Goal: Information Seeking & Learning: Learn about a topic

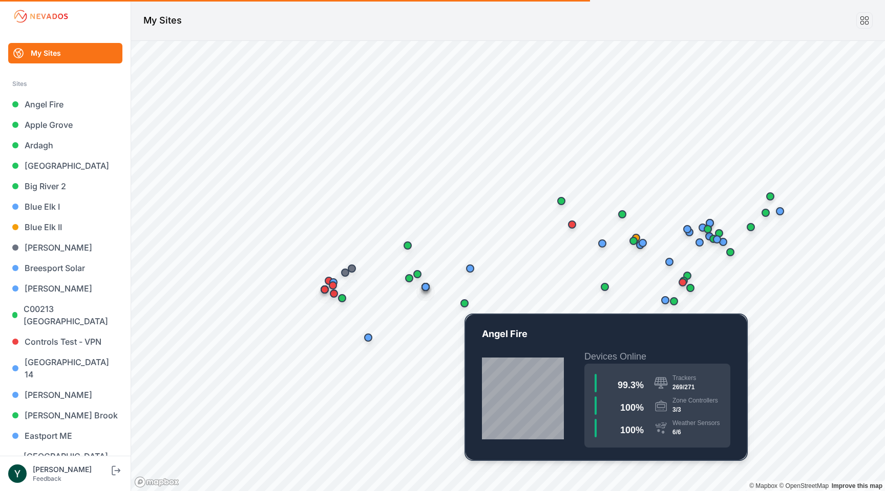
click at [464, 303] on div "Map marker" at bounding box center [464, 304] width 8 height 8
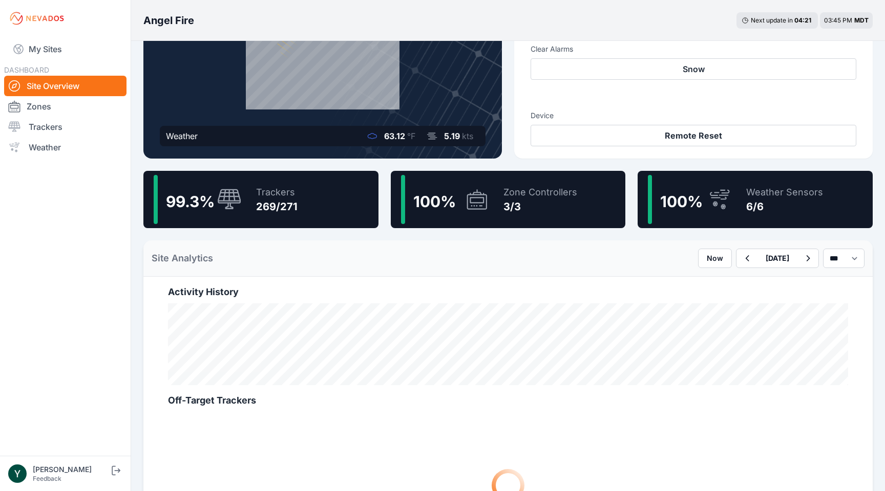
scroll to position [131, 0]
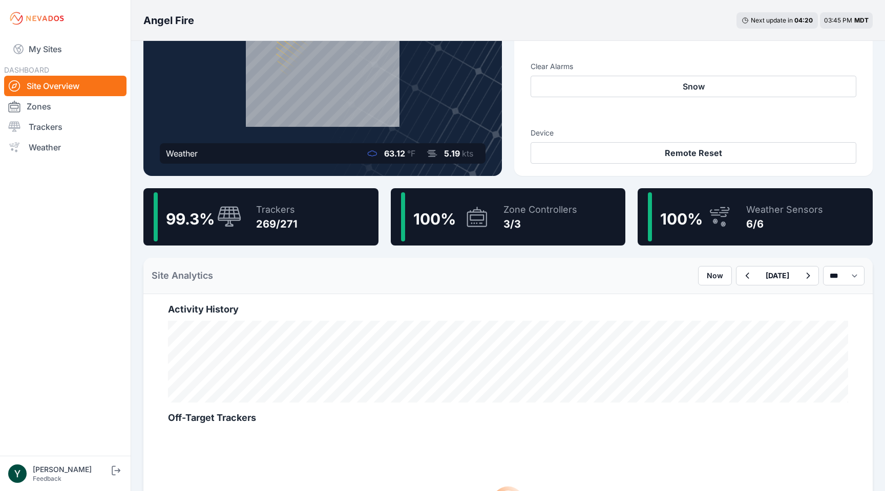
click at [727, 220] on icon at bounding box center [719, 217] width 25 height 24
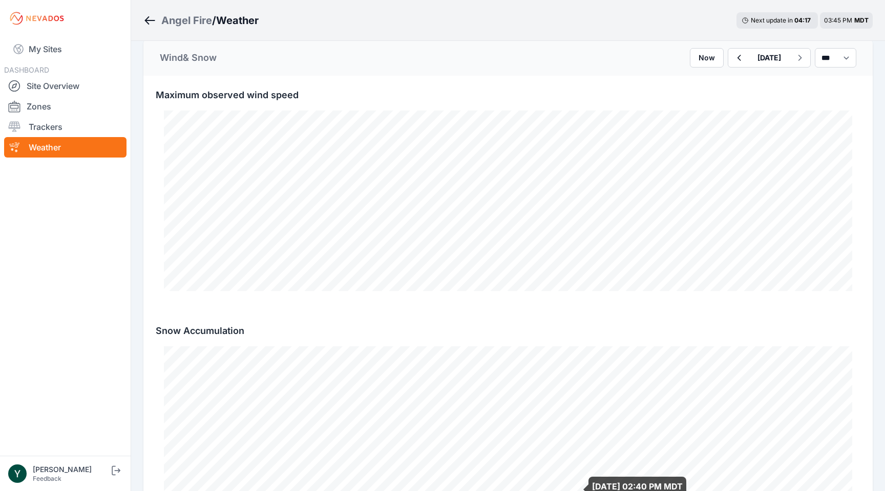
scroll to position [429, 0]
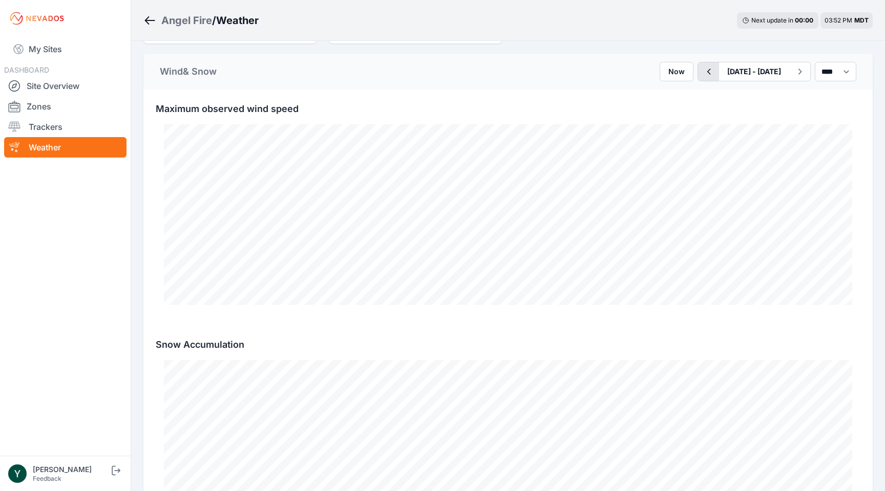
click at [702, 72] on icon "button" at bounding box center [708, 72] width 13 height 12
click at [719, 72] on button "[DATE] - [DATE]" at bounding box center [754, 71] width 70 height 18
click at [702, 70] on icon "button" at bounding box center [708, 72] width 13 height 12
click at [702, 71] on icon "button" at bounding box center [708, 72] width 13 height 12
click at [707, 71] on icon "button" at bounding box center [709, 72] width 4 height 6
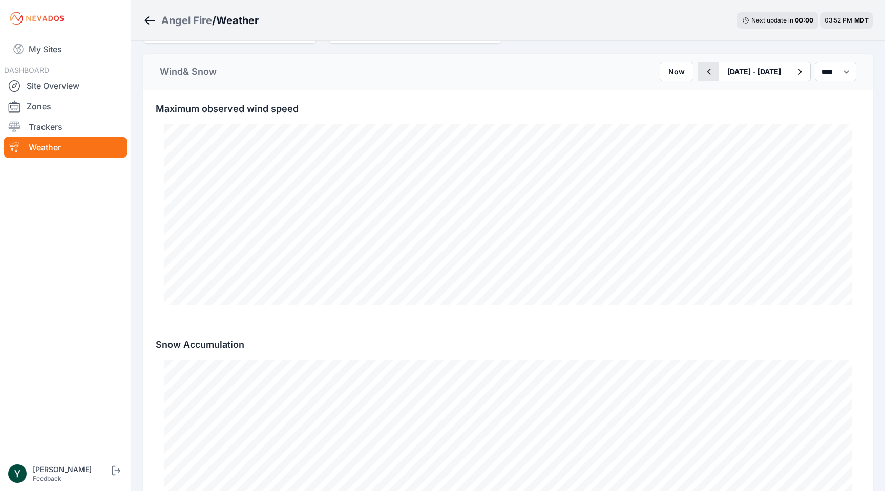
click at [702, 71] on icon "button" at bounding box center [708, 72] width 13 height 12
click at [702, 72] on icon "button" at bounding box center [708, 72] width 13 height 12
click at [659, 72] on button "Now" at bounding box center [676, 71] width 34 height 19
click at [732, 74] on icon "button" at bounding box center [738, 72] width 13 height 12
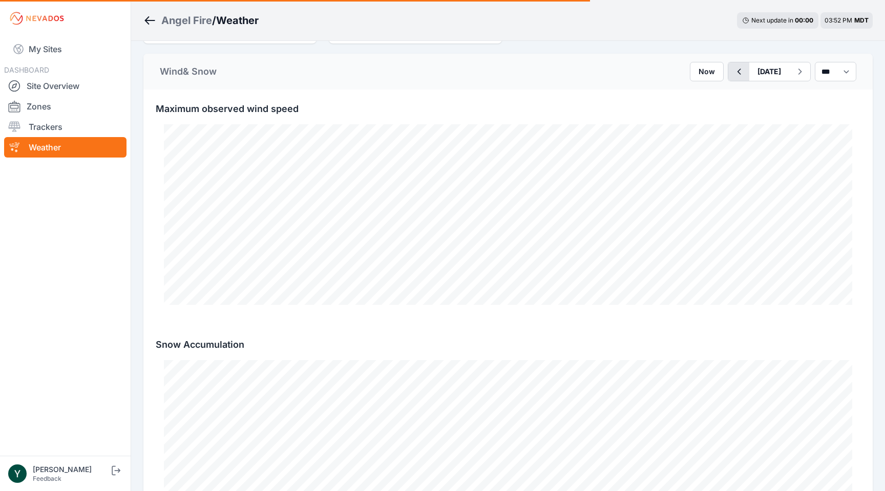
click at [732, 74] on icon "button" at bounding box center [738, 72] width 13 height 12
select select "******"
click at [707, 73] on icon "button" at bounding box center [709, 72] width 4 height 6
click at [702, 72] on icon "button" at bounding box center [708, 72] width 13 height 12
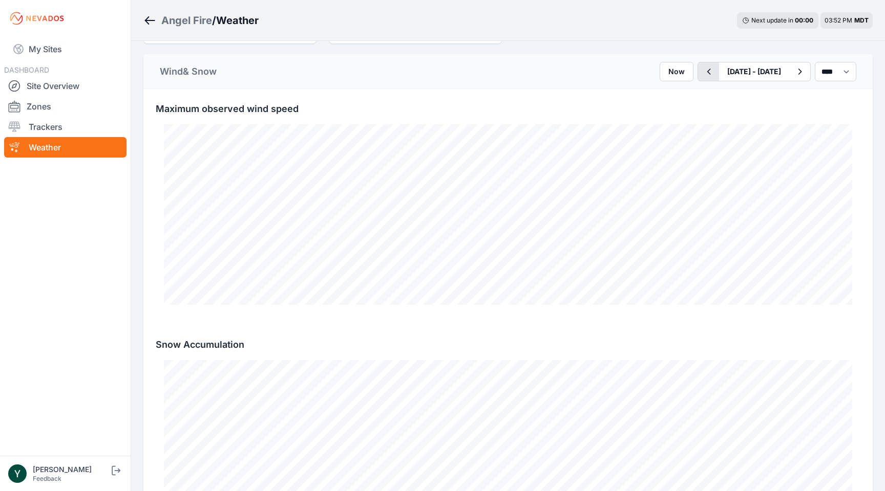
click at [698, 71] on button "button" at bounding box center [708, 71] width 21 height 18
click at [702, 72] on icon "button" at bounding box center [708, 72] width 13 height 12
click at [702, 74] on icon "button" at bounding box center [708, 72] width 13 height 12
click at [702, 75] on icon "button" at bounding box center [708, 72] width 13 height 12
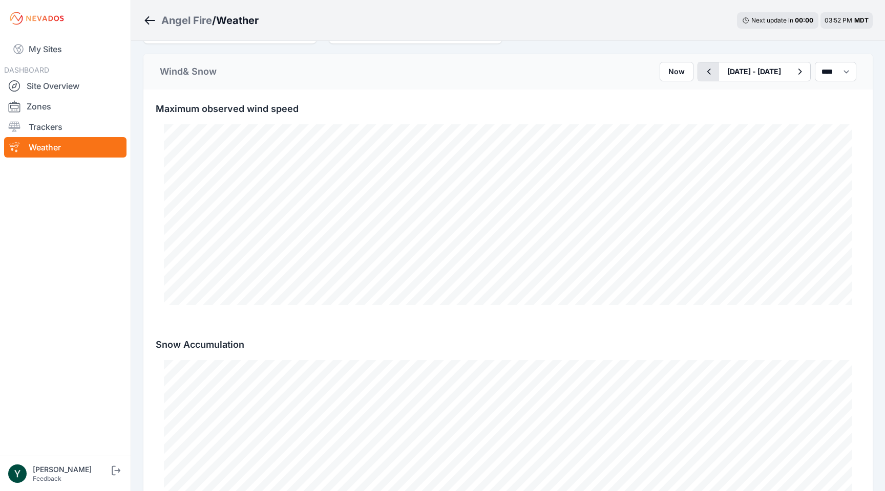
click at [702, 75] on icon "button" at bounding box center [708, 72] width 13 height 12
click at [702, 72] on icon "button" at bounding box center [708, 72] width 13 height 12
click at [702, 77] on icon "button" at bounding box center [708, 72] width 13 height 12
click at [702, 73] on icon "button" at bounding box center [708, 72] width 13 height 12
click at [702, 75] on icon "button" at bounding box center [708, 72] width 13 height 12
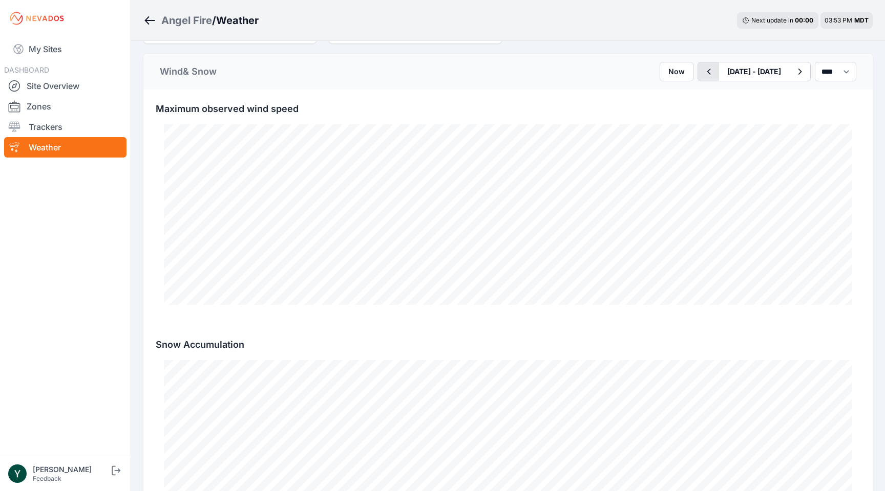
click at [702, 72] on icon "button" at bounding box center [708, 72] width 13 height 12
